Goal: Task Accomplishment & Management: Complete application form

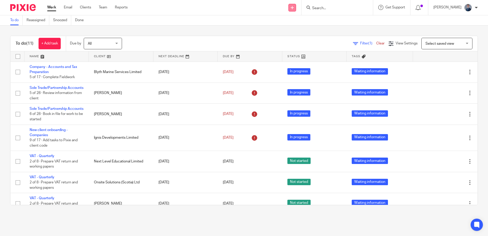
click at [294, 8] on icon at bounding box center [292, 7] width 3 height 3
click at [307, 30] on link "Create task" at bounding box center [304, 31] width 31 height 7
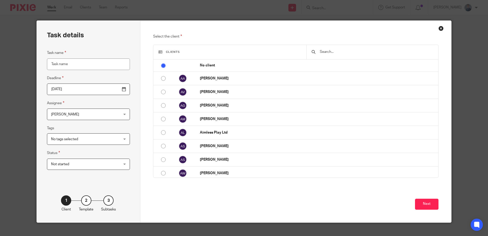
click at [174, 52] on span "Clients" at bounding box center [173, 52] width 14 height 3
click at [330, 52] on input "text" at bounding box center [377, 52] width 114 height 6
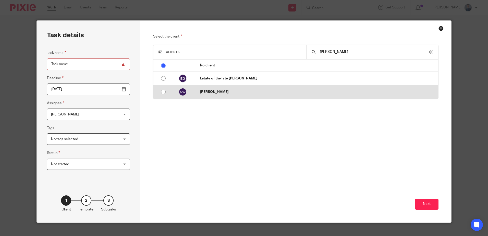
type input "william"
click at [161, 91] on input "radio" at bounding box center [164, 92] width 10 height 10
radio input "false"
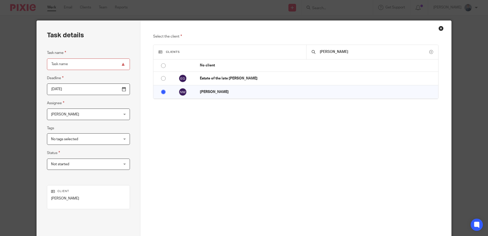
click at [441, 26] on button "Close this dialog window" at bounding box center [442, 26] width 3 height 1
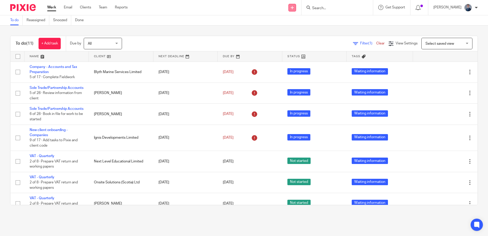
click at [296, 9] on link at bounding box center [293, 8] width 8 height 8
click at [300, 39] on link "Add client" at bounding box center [304, 38] width 31 height 7
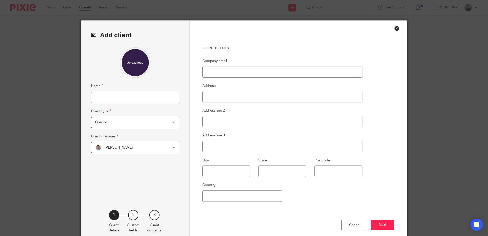
click at [392, 29] on div "Client details Company email Address Address line 2 Address line 3 City State P…" at bounding box center [299, 132] width 218 height 222
click at [395, 29] on div "Close this dialog window" at bounding box center [397, 28] width 5 height 5
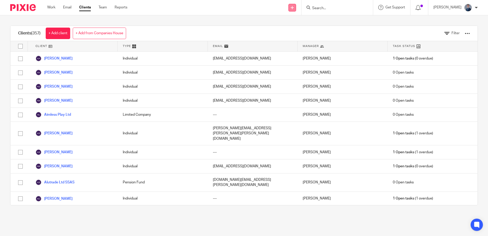
click at [296, 9] on link at bounding box center [293, 8] width 8 height 8
click at [308, 30] on link "Create task" at bounding box center [304, 31] width 31 height 7
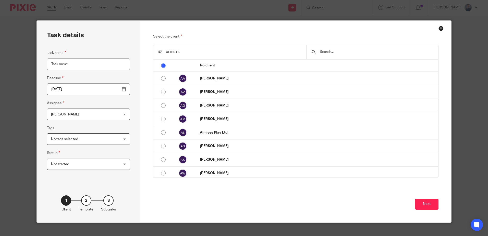
click at [84, 63] on input "Task name" at bounding box center [88, 63] width 83 height 11
click at [352, 49] on input "text" at bounding box center [377, 52] width 114 height 6
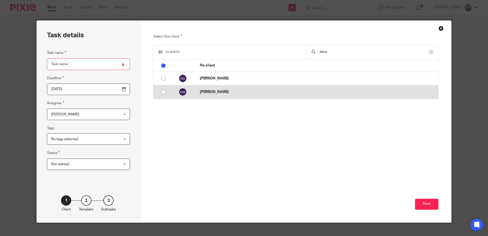
type input "nico"
click at [224, 92] on p "[PERSON_NAME]" at bounding box center [318, 91] width 236 height 5
radio input "false"
radio input "true"
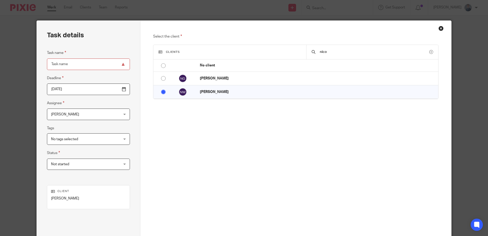
click at [226, 155] on div "Select the client Clients nico No client Abi Alice Abram Venter Adelaide Graham…" at bounding box center [295, 102] width 285 height 139
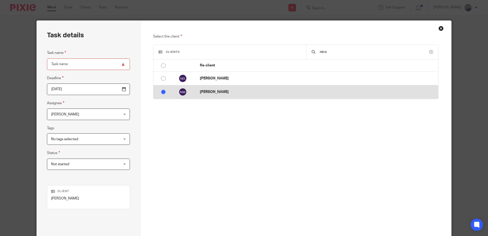
click at [208, 91] on p "[PERSON_NAME]" at bounding box center [318, 91] width 236 height 5
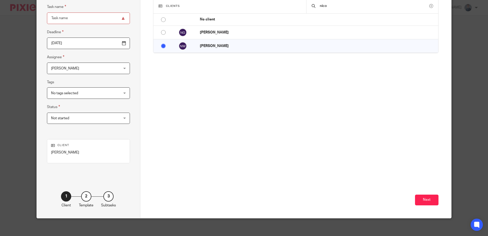
scroll to position [49, 0]
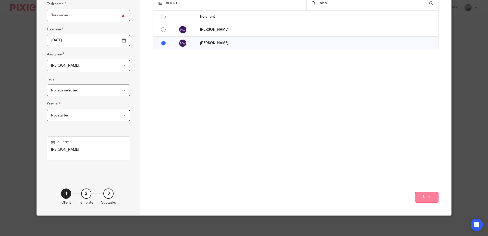
click at [424, 196] on button "Next" at bounding box center [426, 197] width 23 height 11
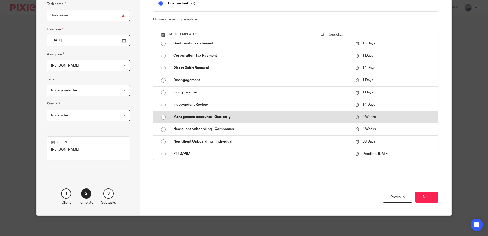
scroll to position [77, 0]
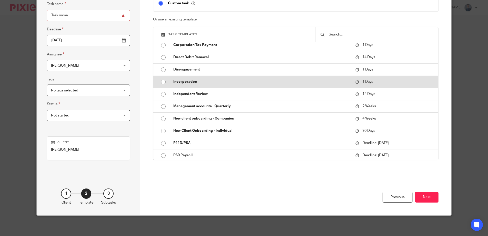
click at [182, 81] on p "Incorporation" at bounding box center [261, 81] width 177 height 5
type input "2025-10-14"
type input "Incorporation"
checkbox input "false"
radio input "true"
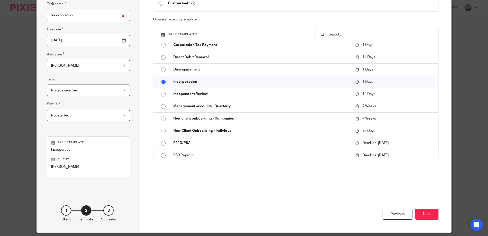
click at [115, 90] on div "No tags selected" at bounding box center [88, 90] width 83 height 11
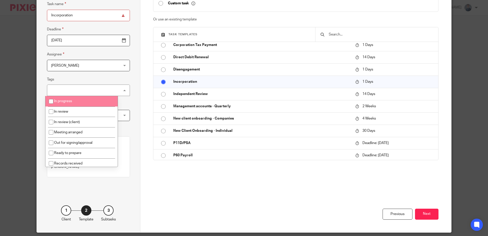
click at [97, 99] on li "In progress" at bounding box center [81, 101] width 72 height 10
checkbox input "true"
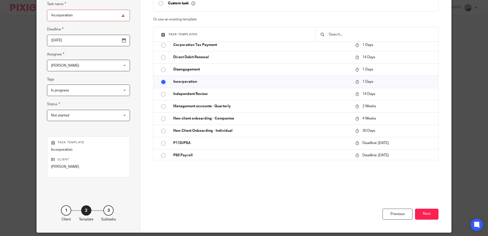
click at [208, 189] on div "Previous Next" at bounding box center [295, 209] width 285 height 45
click at [426, 212] on button "Next" at bounding box center [426, 214] width 23 height 11
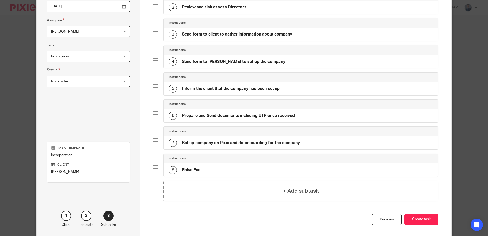
scroll to position [105, 0]
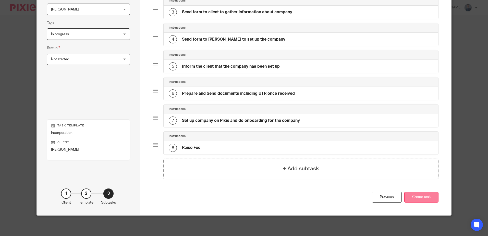
click at [417, 197] on button "Create task" at bounding box center [422, 197] width 34 height 11
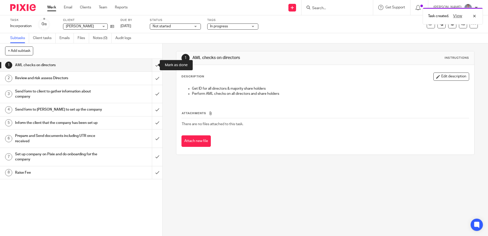
click at [151, 65] on input "submit" at bounding box center [81, 65] width 162 height 13
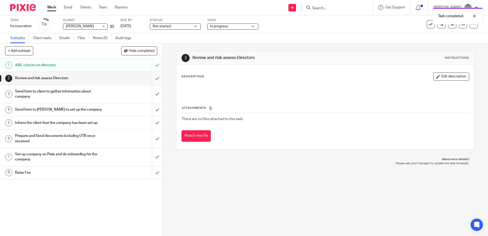
click at [151, 78] on input "submit" at bounding box center [81, 78] width 162 height 13
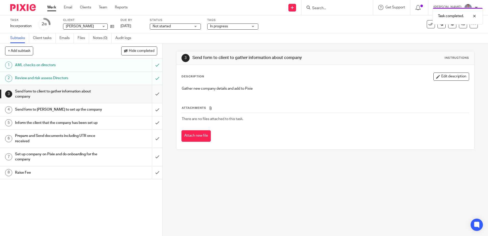
click at [154, 92] on input "submit" at bounding box center [81, 94] width 162 height 18
